Goal: Task Accomplishment & Management: Complete application form

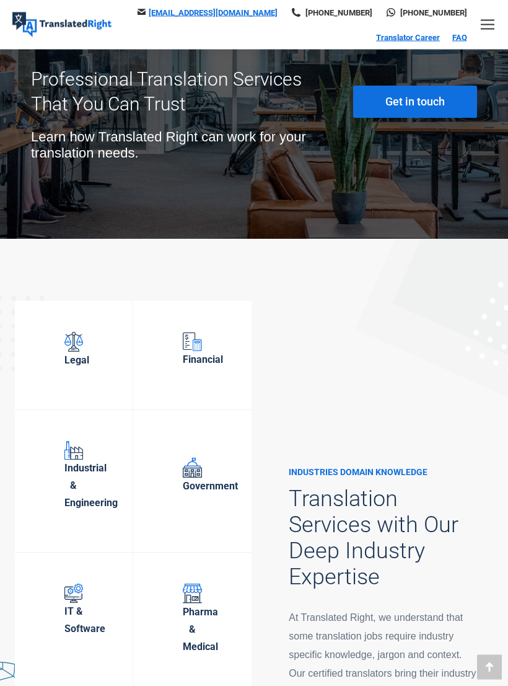
scroll to position [5772, 0]
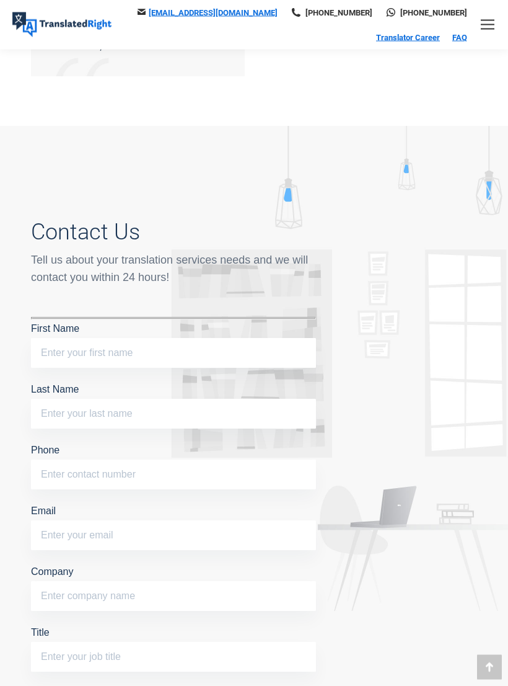
scroll to position [7524, 0]
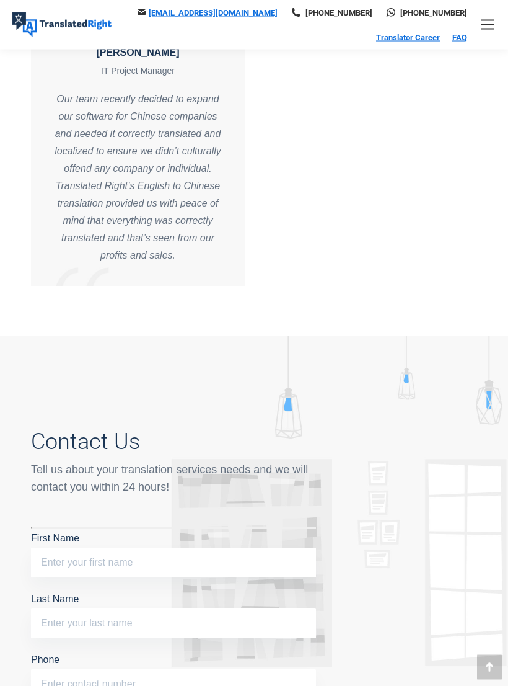
scroll to position [7292, 0]
click at [203, 547] on input "First Name" at bounding box center [173, 562] width 285 height 30
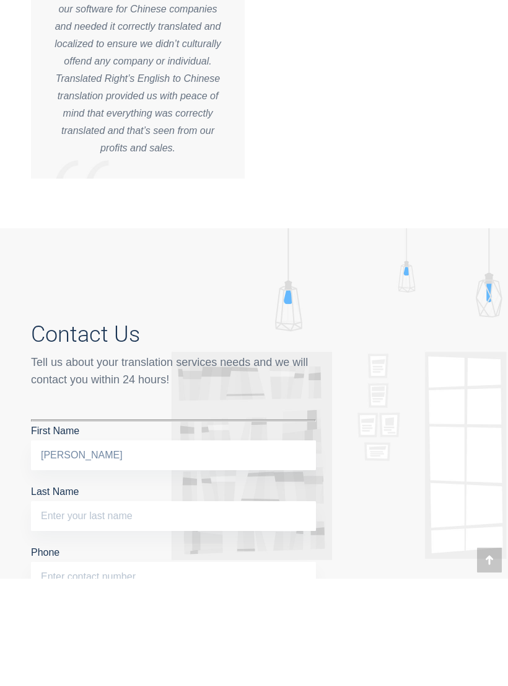
click at [61, 608] on input "Last Name" at bounding box center [173, 623] width 285 height 30
click at [88, 547] on input "Cai Jiayi" at bounding box center [173, 562] width 285 height 30
click at [60, 547] on input "Cai Jiayi" at bounding box center [173, 562] width 285 height 30
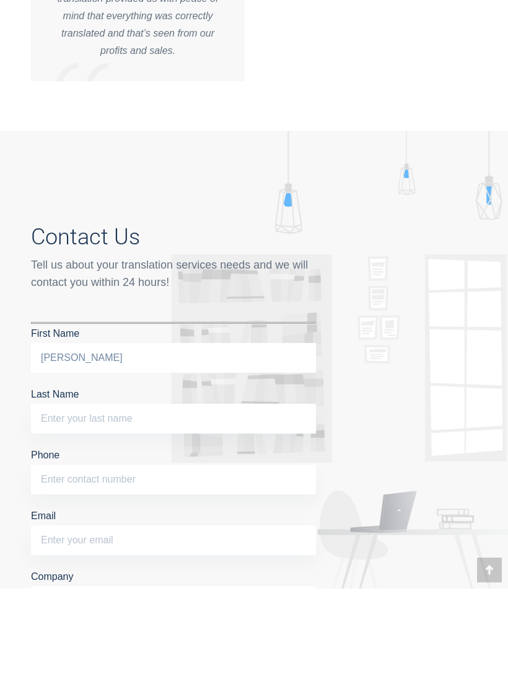
click at [60, 440] on input "Cai Jiayi" at bounding box center [173, 455] width 285 height 30
type input "Jiayi"
click at [66, 501] on input "Last Name" at bounding box center [173, 516] width 285 height 30
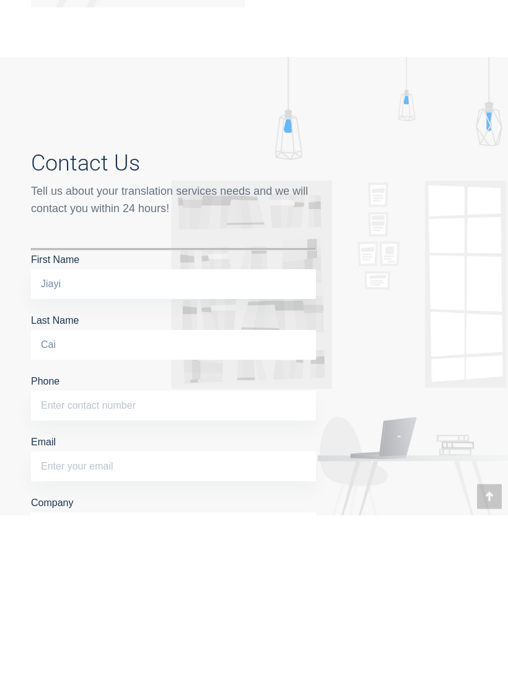
type input "Cai"
click at [51, 562] on input "Phone" at bounding box center [173, 577] width 285 height 30
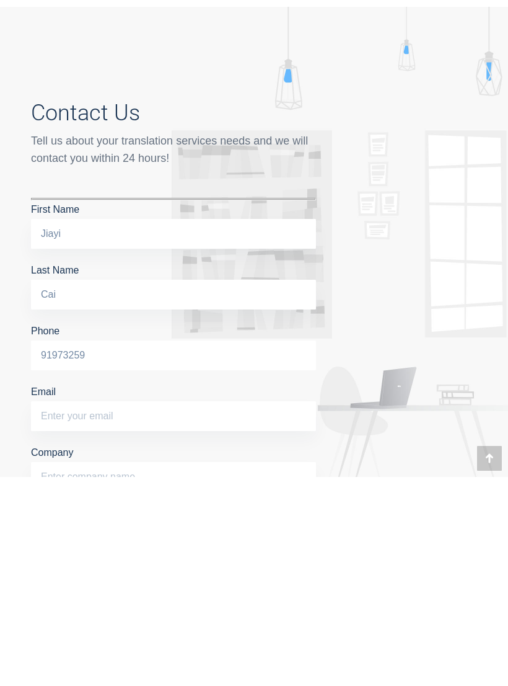
scroll to position [7415, 0]
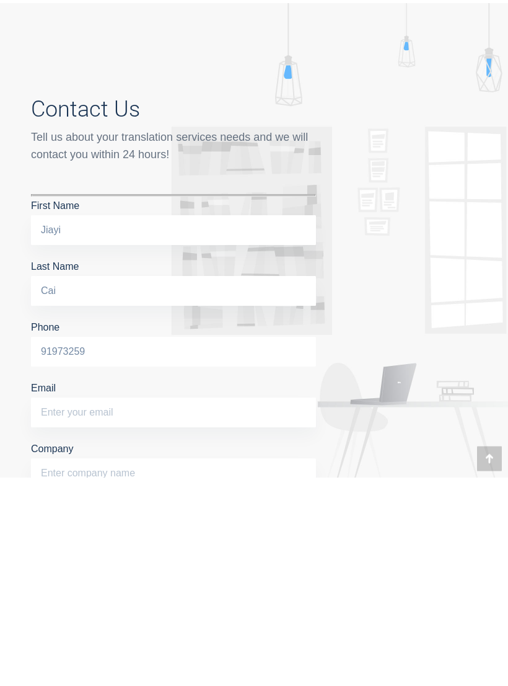
type input "91973259"
click at [282, 606] on input "Email" at bounding box center [173, 621] width 285 height 30
type input "2"
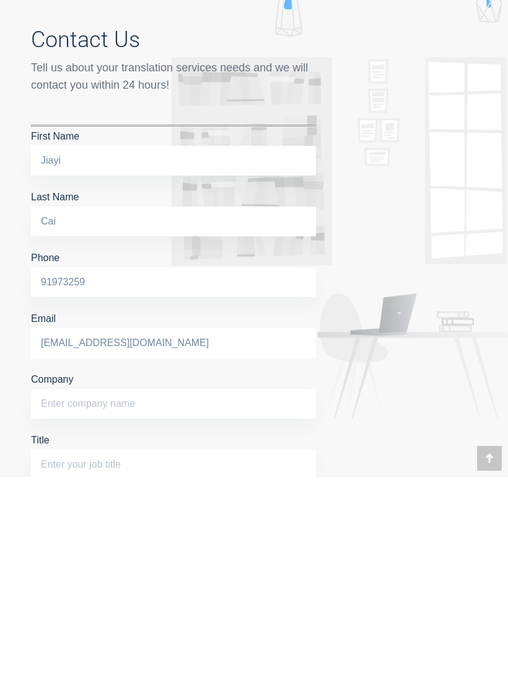
scroll to position [7489, 0]
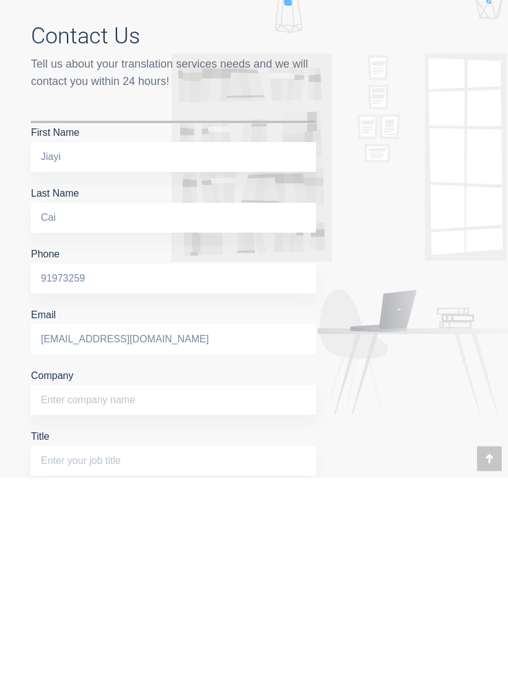
type input "CA0005YI@e.ntu.edu.sg"
click at [48, 594] on input "Company" at bounding box center [173, 609] width 285 height 30
type input "NTU"
click at [49, 655] on input "Title" at bounding box center [173, 670] width 285 height 30
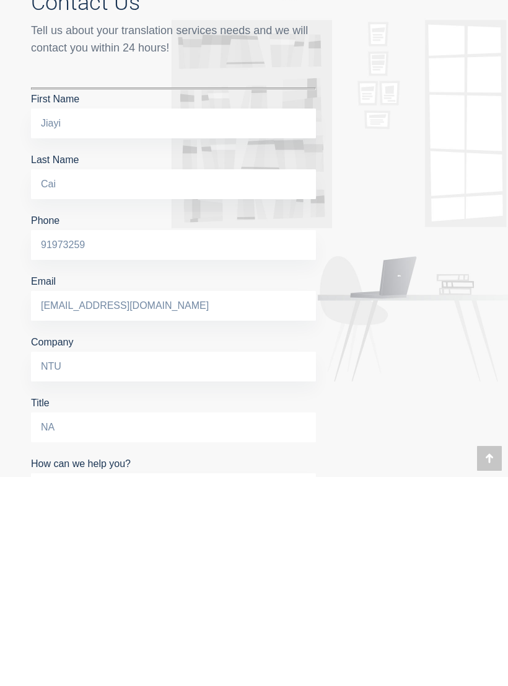
scroll to position [7528, 0]
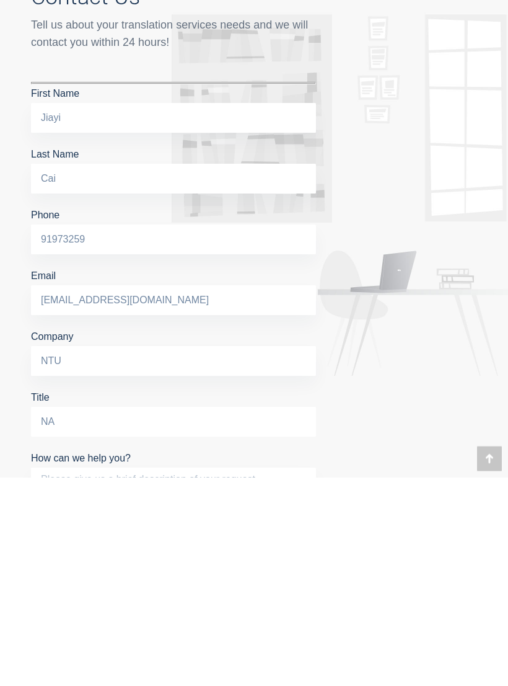
type input "NA"
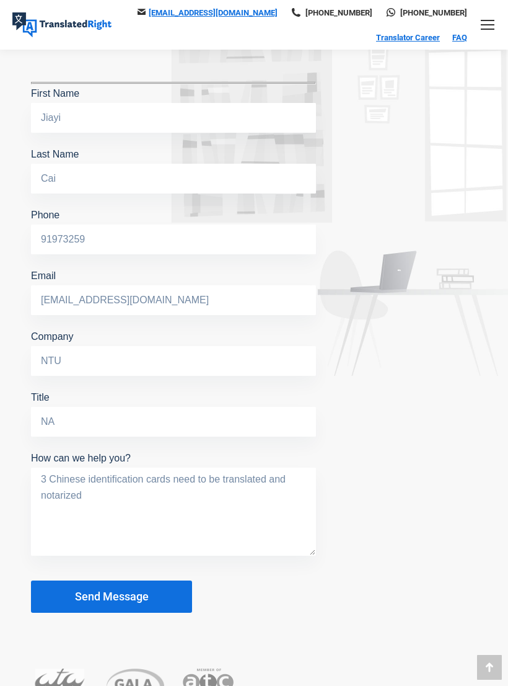
click at [101, 467] on textarea "3 Chinese identification cards need to be translated and notarized" at bounding box center [173, 511] width 285 height 88
type textarea "3 Chinese identification cards need to be translated and notarized. How can I g…"
click at [158, 580] on button "Send Message" at bounding box center [111, 596] width 161 height 32
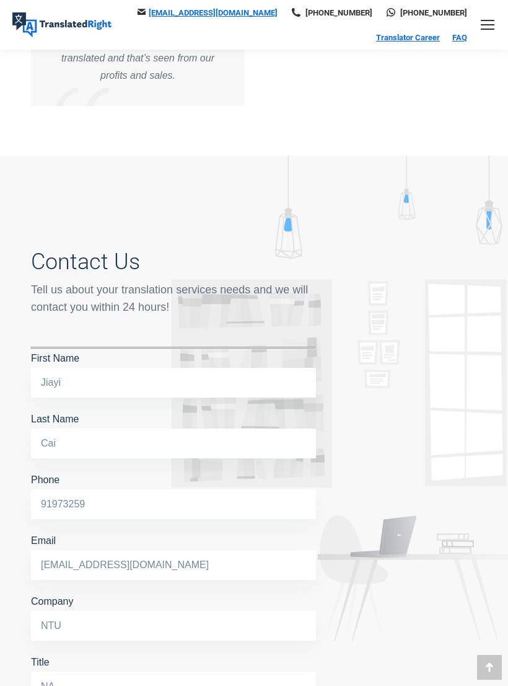
scroll to position [7472, 0]
